Goal: Information Seeking & Learning: Learn about a topic

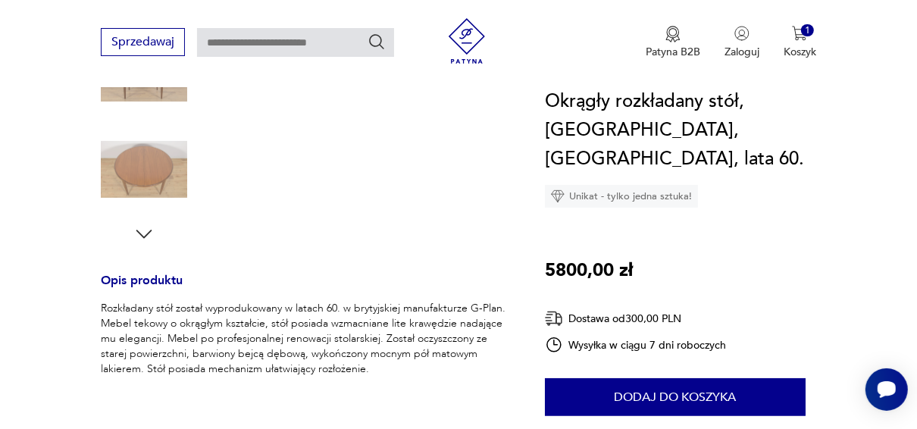
scroll to position [440, 0]
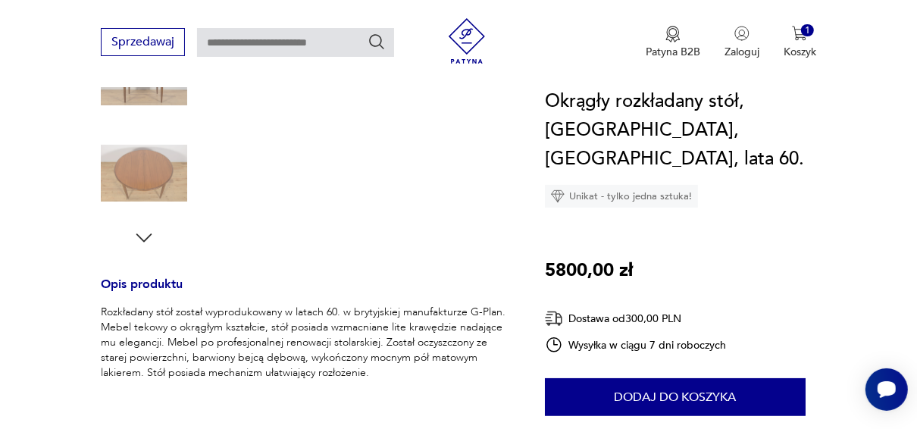
click at [143, 231] on icon "button" at bounding box center [144, 238] width 23 height 23
click at [158, 185] on img at bounding box center [144, 173] width 86 height 86
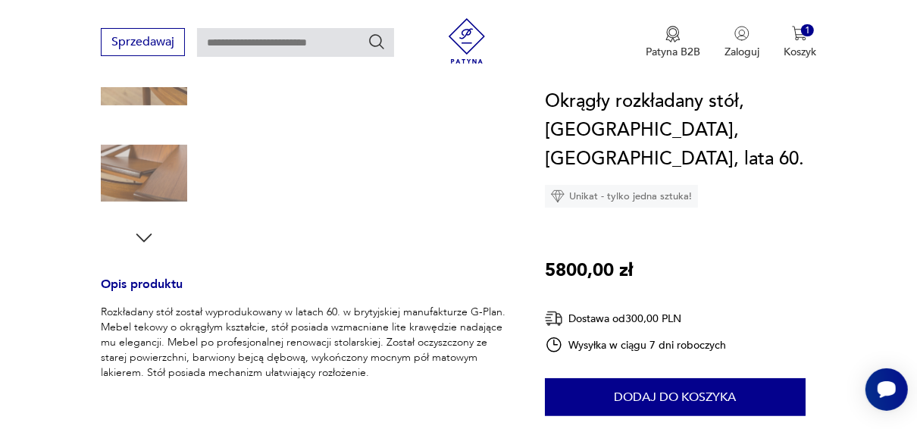
click at [151, 183] on img at bounding box center [144, 173] width 86 height 86
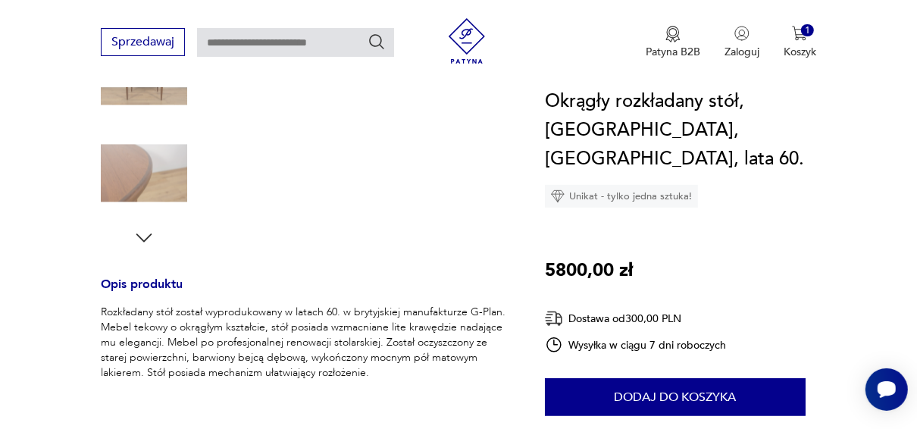
click at [135, 175] on img at bounding box center [144, 173] width 86 height 86
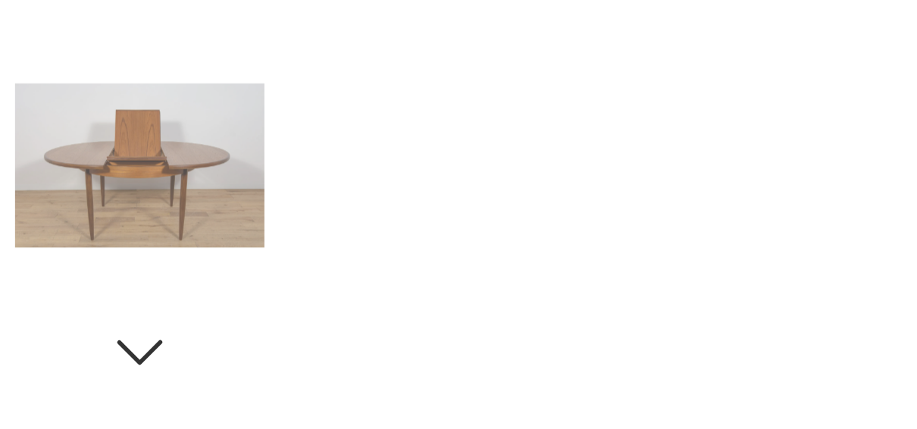
click at [139, 171] on img at bounding box center [144, 173] width 86 height 86
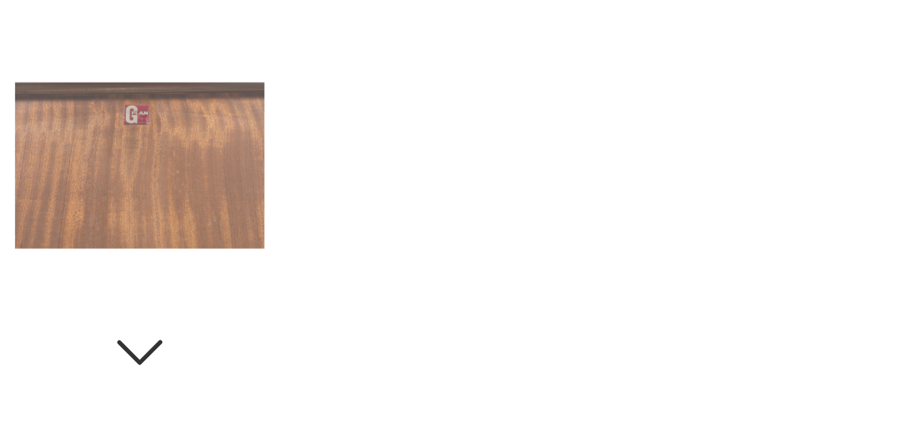
click at [139, 171] on img at bounding box center [144, 173] width 86 height 86
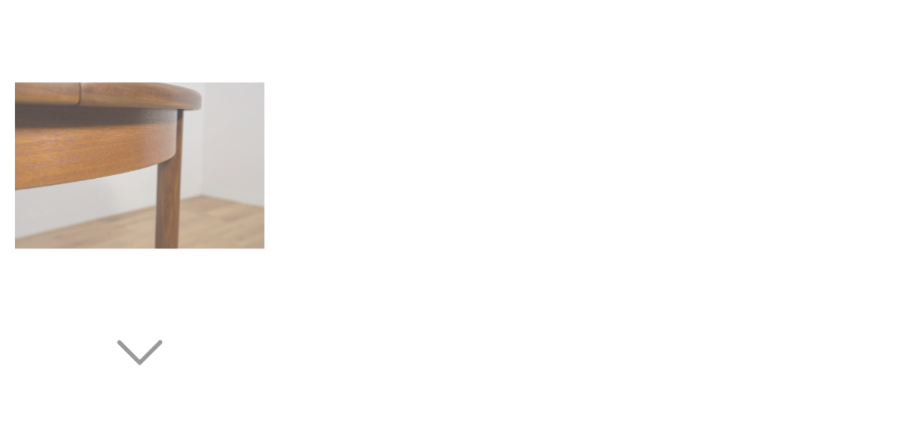
click at [139, 171] on img at bounding box center [144, 173] width 86 height 86
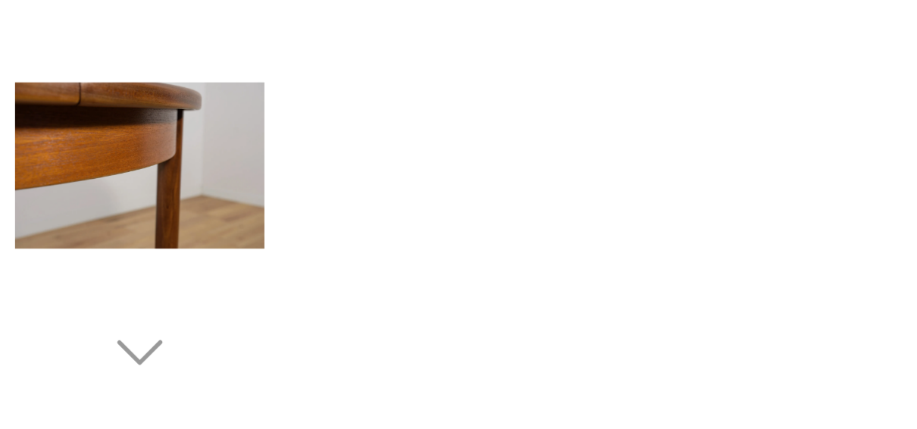
click at [139, 171] on img at bounding box center [144, 173] width 86 height 86
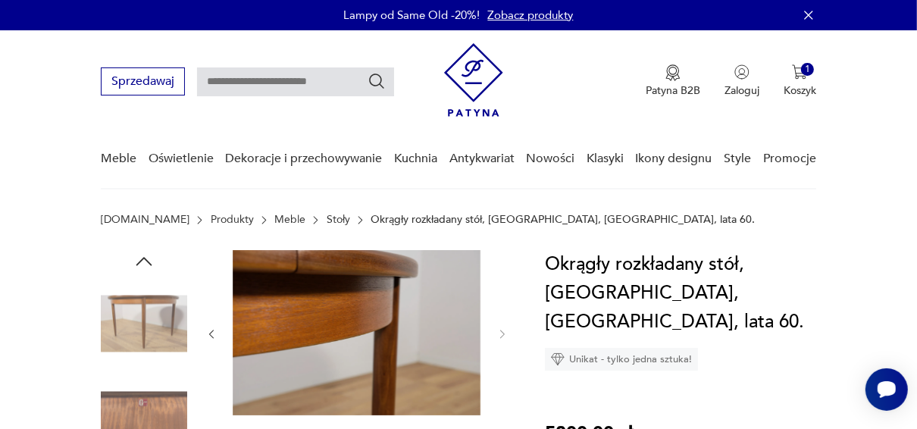
scroll to position [55, 0]
